Goal: Find specific page/section: Find specific page/section

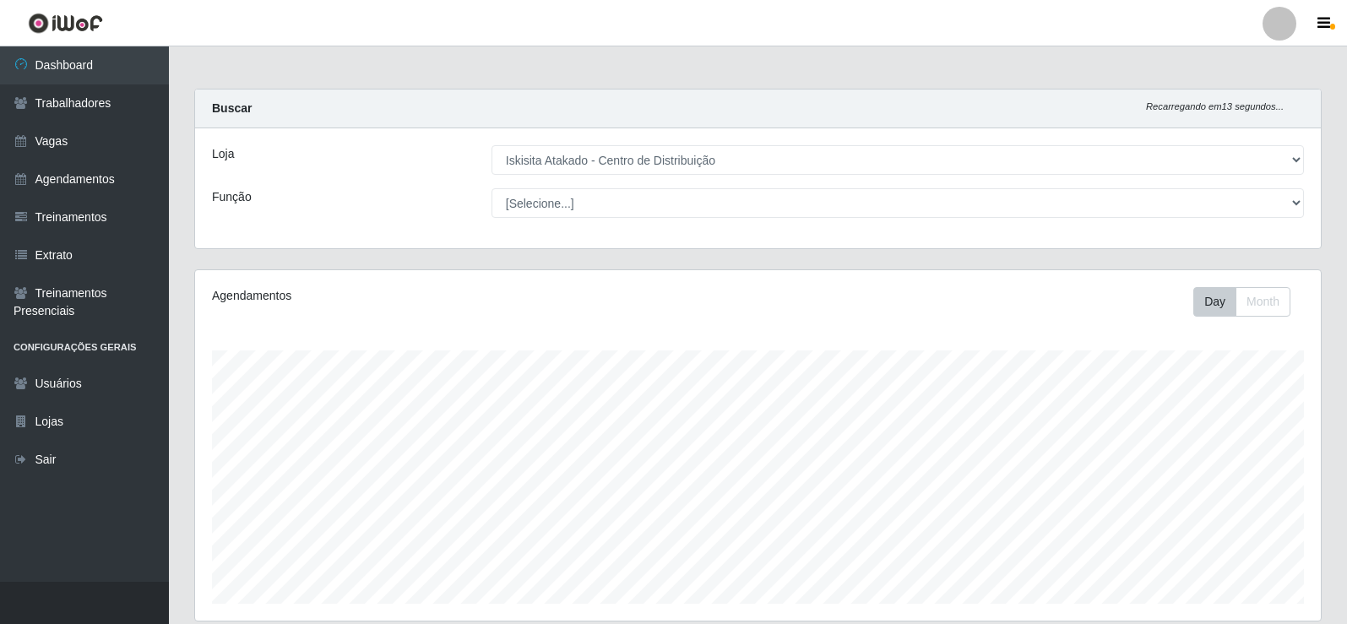
select select "425"
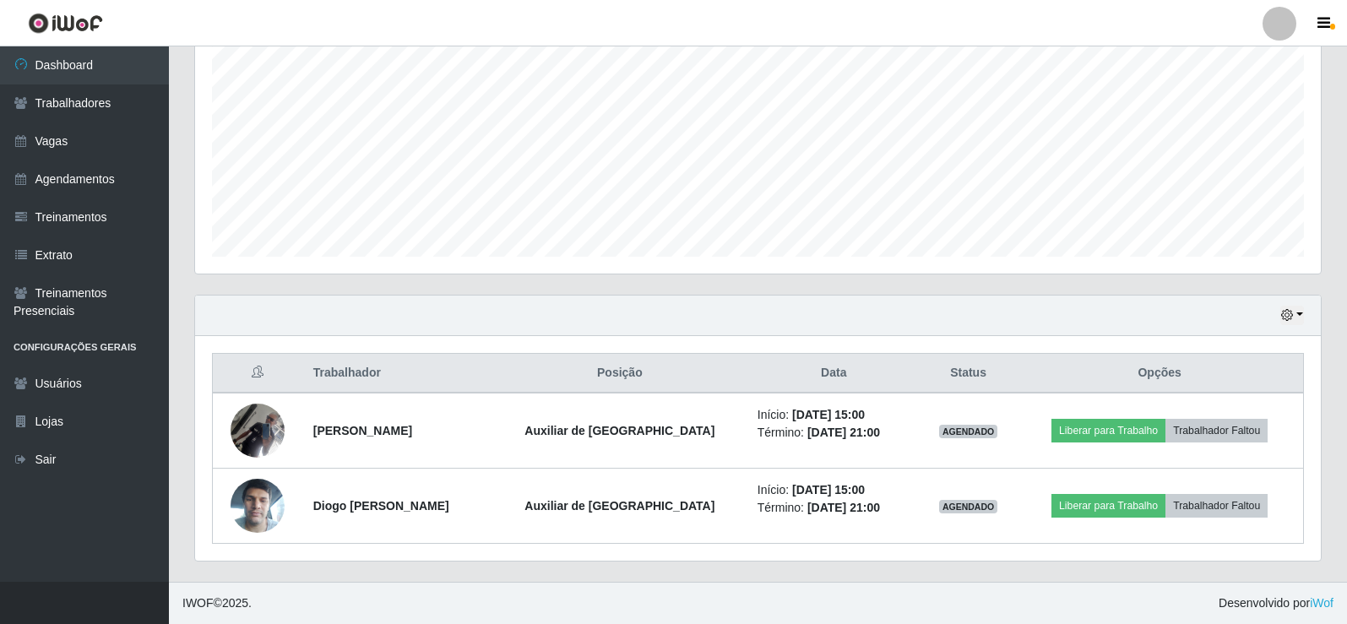
scroll to position [350, 1125]
click at [88, 65] on link "Dashboard" at bounding box center [84, 65] width 169 height 38
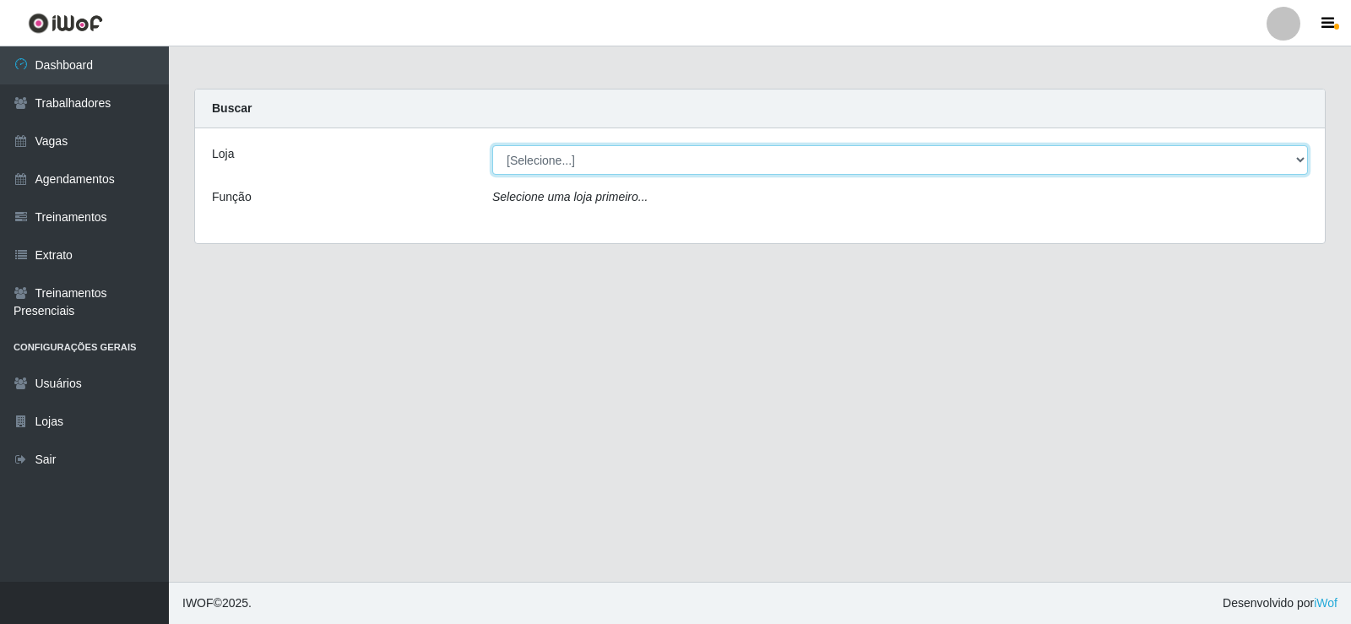
drag, startPoint x: 0, startPoint y: 0, endPoint x: 594, endPoint y: 163, distance: 616.3
click at [594, 163] on select "[Selecione...] Iskisita Atakado - Centro de Distribuição" at bounding box center [900, 160] width 816 height 30
select select "425"
click at [492, 145] on select "[Selecione...] Iskisita Atakado - Centro de Distribuição" at bounding box center [900, 160] width 816 height 30
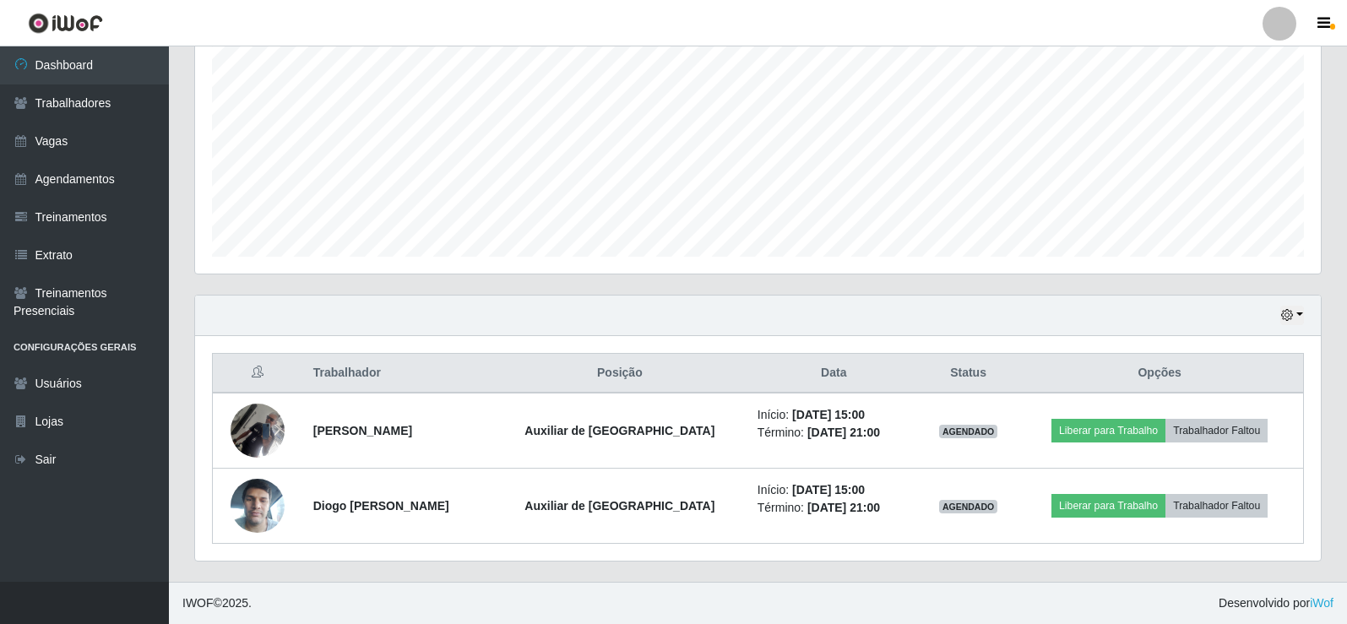
scroll to position [350, 1125]
click at [67, 97] on link "Trabalhadores" at bounding box center [84, 103] width 169 height 38
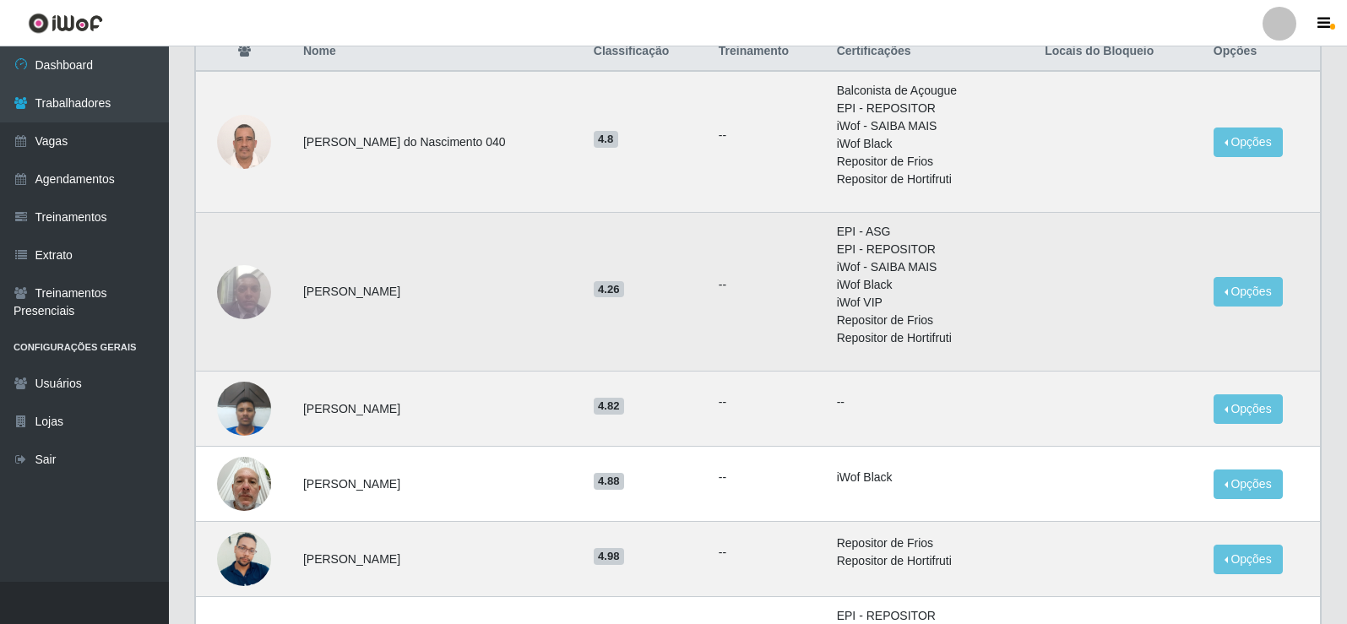
scroll to position [169, 0]
